Goal: Task Accomplishment & Management: Manage account settings

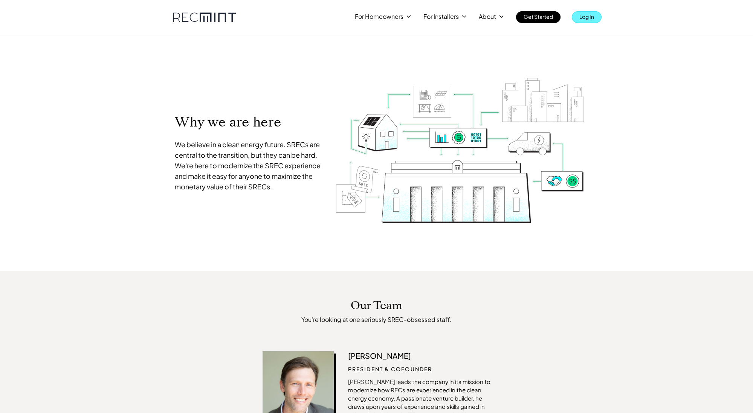
click at [589, 15] on p "Log In" at bounding box center [587, 16] width 15 height 11
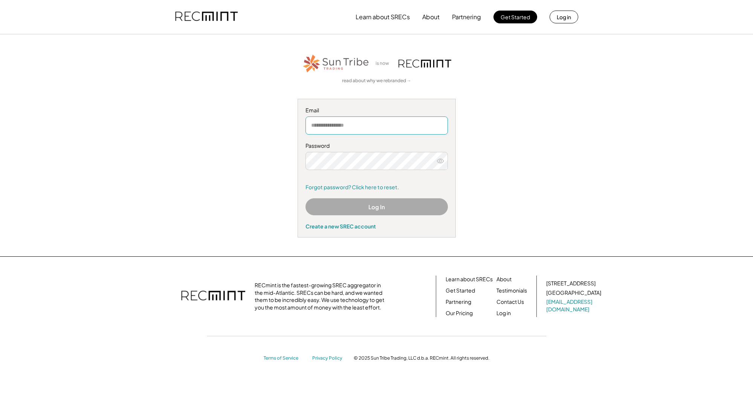
drag, startPoint x: 331, startPoint y: 122, endPoint x: 352, endPoint y: 102, distance: 29.6
type input "**********"
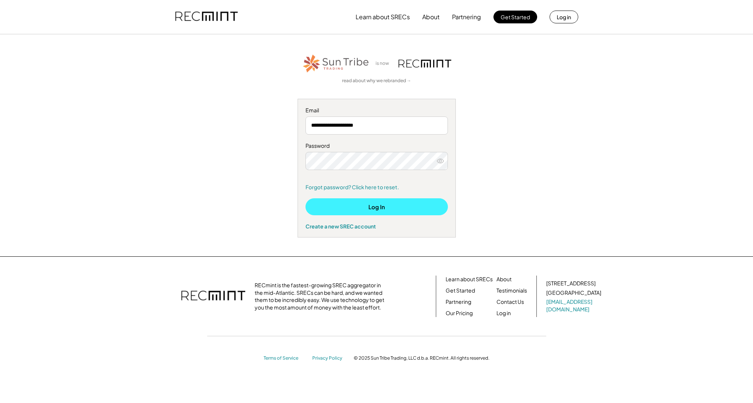
click at [379, 206] on button "Log In" at bounding box center [377, 206] width 142 height 17
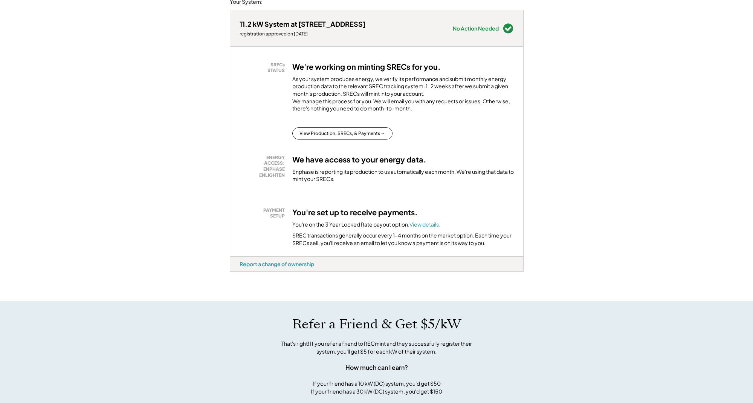
scroll to position [109, 0]
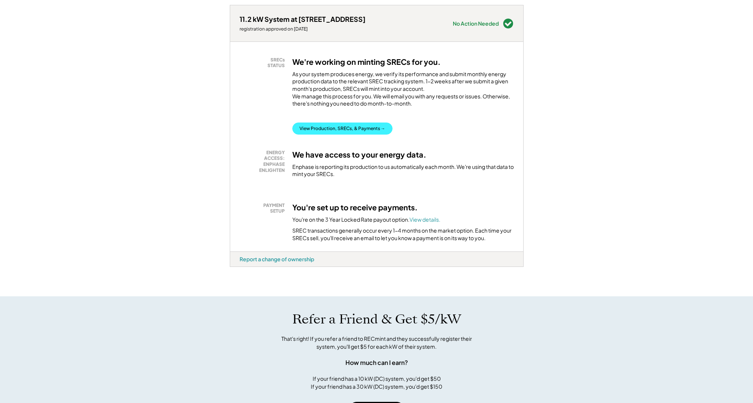
click at [332, 134] on button "View Production, SRECs, & Payments →" at bounding box center [342, 128] width 100 height 12
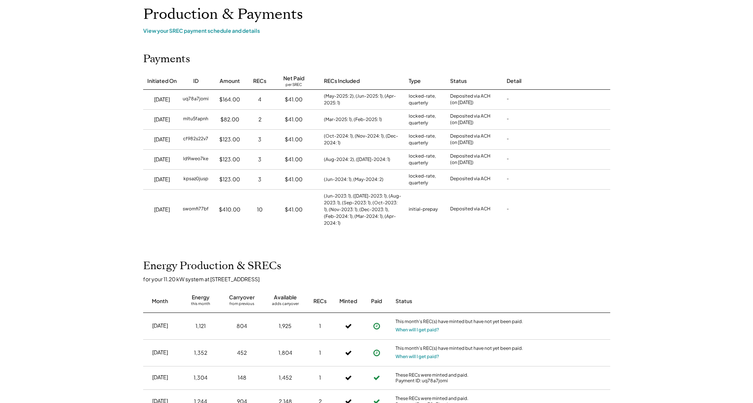
scroll to position [48, 0]
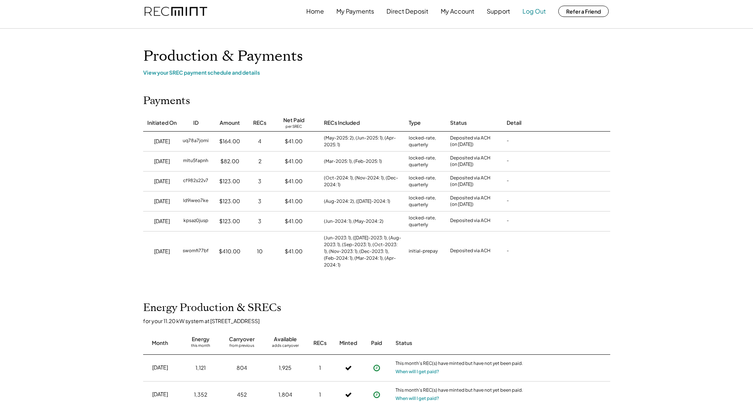
scroll to position [6, 0]
click at [533, 11] on button "Log Out" at bounding box center [534, 10] width 23 height 15
